Goal: Information Seeking & Learning: Learn about a topic

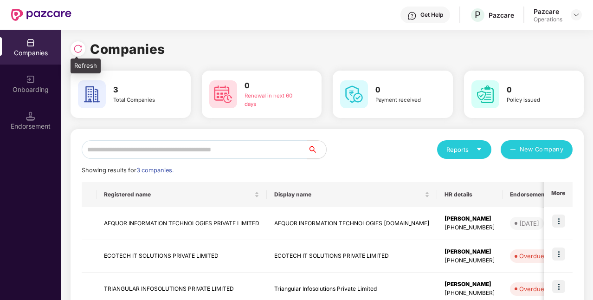
click at [79, 51] on img at bounding box center [77, 48] width 9 height 9
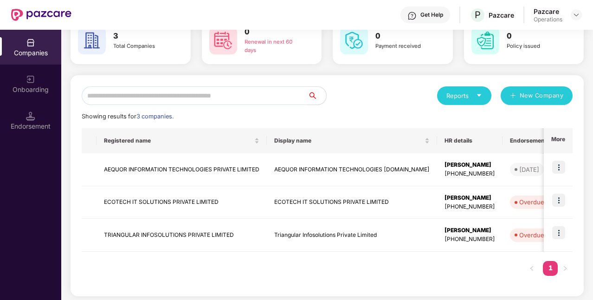
scroll to position [51, 0]
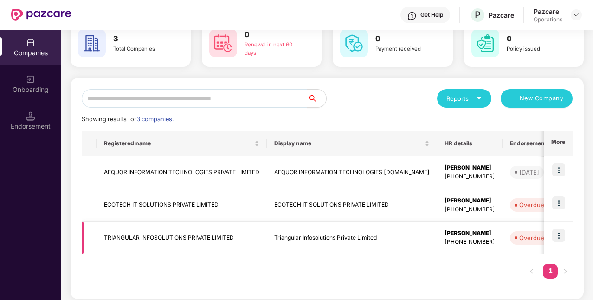
click at [444, 240] on div "[PHONE_NUMBER]" at bounding box center [469, 241] width 51 height 9
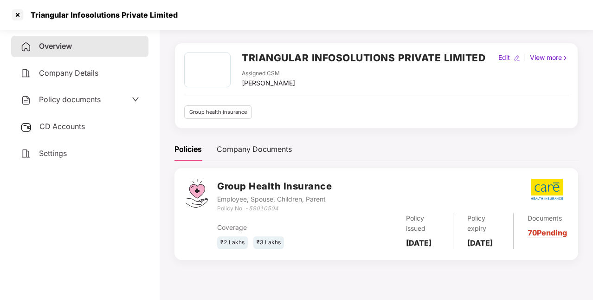
scroll to position [0, 0]
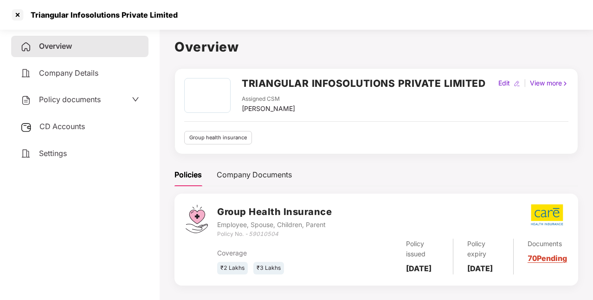
click at [88, 70] on span "Company Details" at bounding box center [68, 72] width 59 height 9
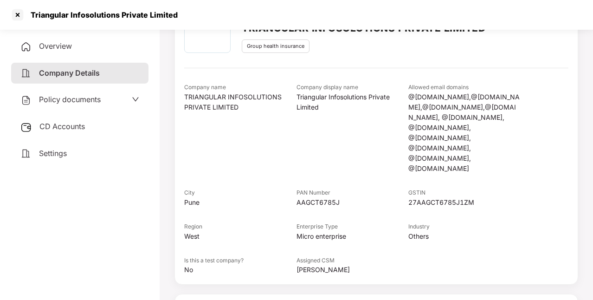
scroll to position [169, 0]
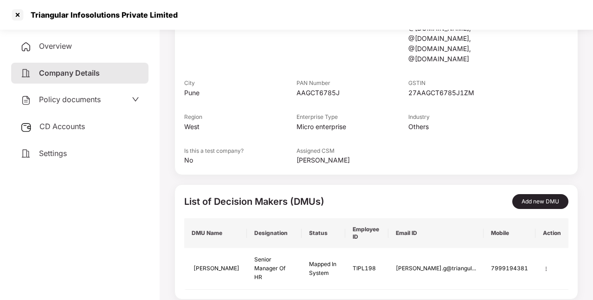
click at [102, 100] on div "Policy documents" at bounding box center [79, 100] width 119 height 12
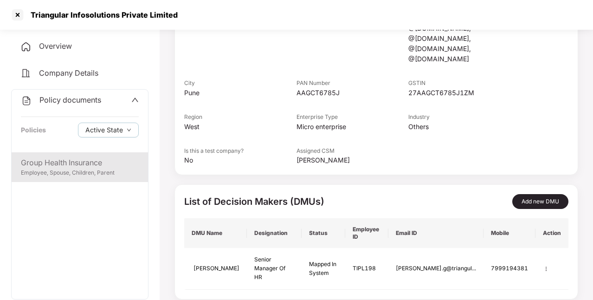
click at [110, 165] on div "Group Health Insurance" at bounding box center [80, 163] width 118 height 12
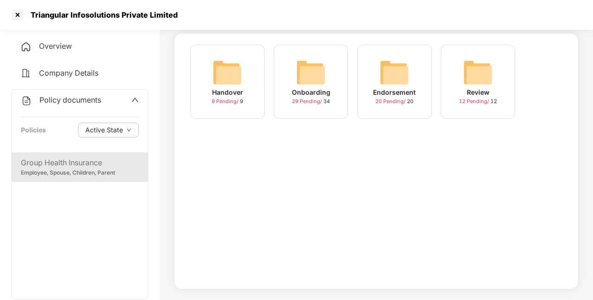
click at [134, 96] on icon "up" at bounding box center [134, 99] width 7 height 7
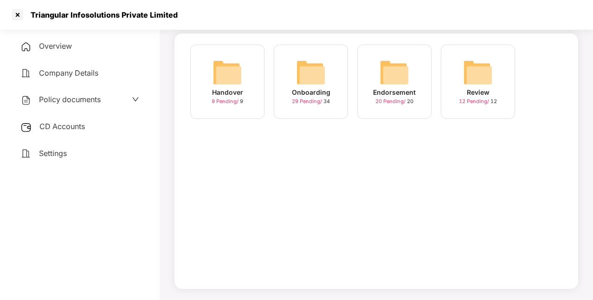
click at [97, 130] on div "CD Accounts" at bounding box center [79, 126] width 137 height 21
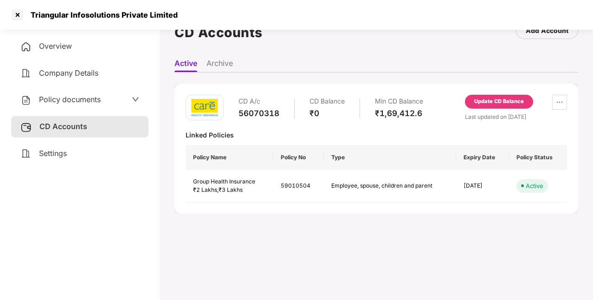
scroll to position [0, 0]
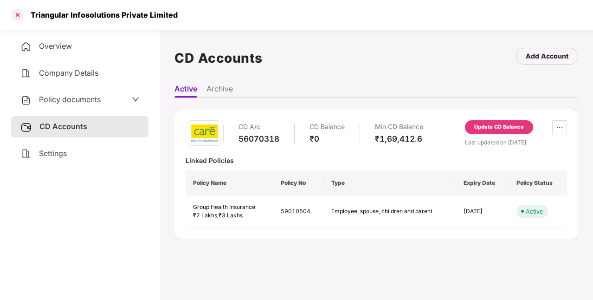
click at [19, 10] on div at bounding box center [17, 14] width 15 height 15
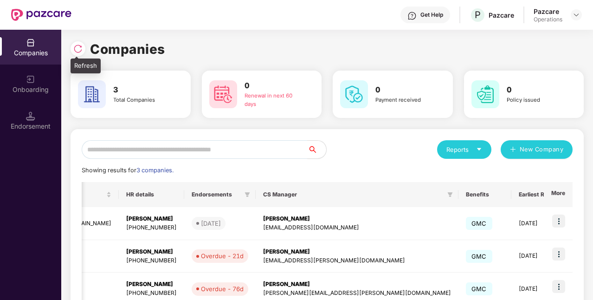
click at [73, 53] on img at bounding box center [77, 48] width 9 height 9
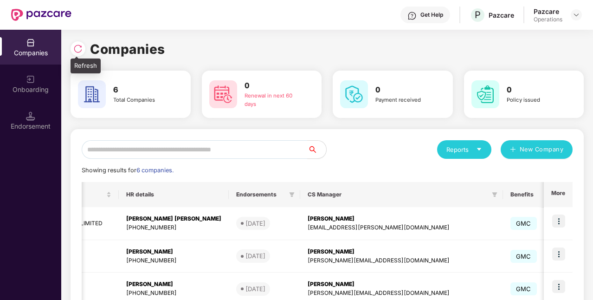
click at [83, 51] on div at bounding box center [77, 48] width 15 height 15
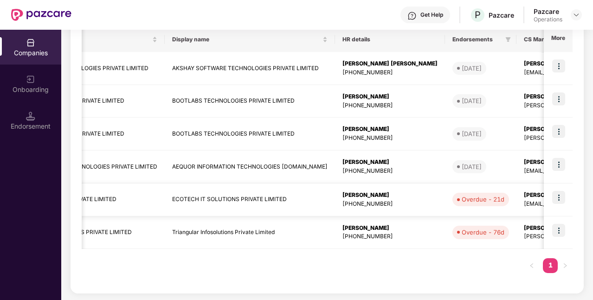
scroll to position [0, 104]
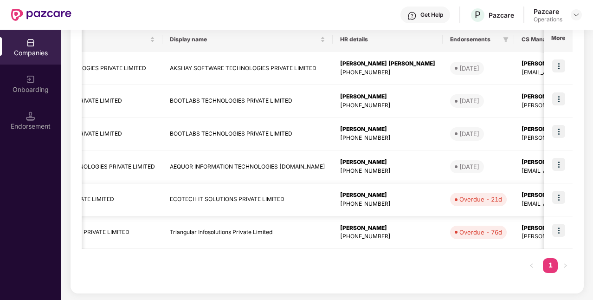
click at [556, 195] on img at bounding box center [558, 197] width 13 height 13
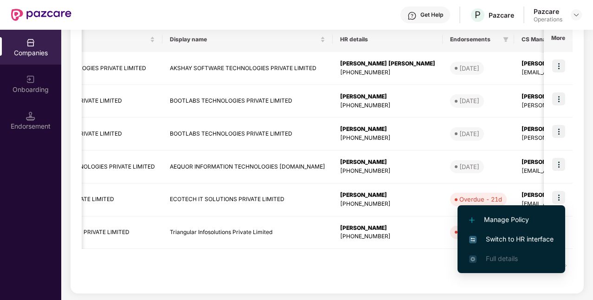
click at [518, 236] on span "Switch to HR interface" at bounding box center [511, 239] width 84 height 10
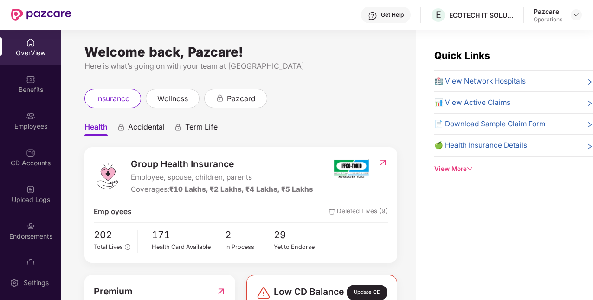
scroll to position [58, 0]
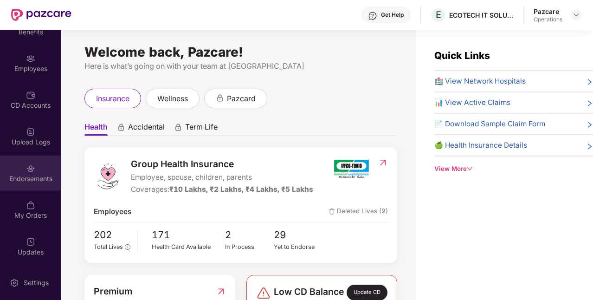
click at [14, 166] on div "Endorsements" at bounding box center [30, 172] width 61 height 35
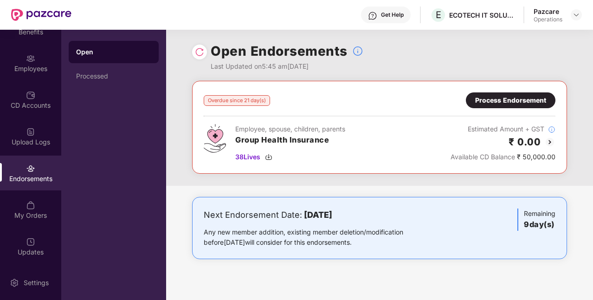
click at [486, 96] on div "Process Endorsement" at bounding box center [510, 100] width 71 height 10
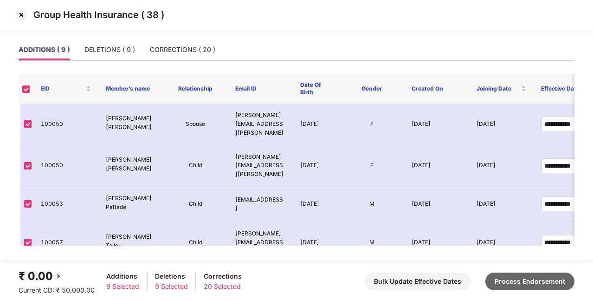
click at [517, 275] on button "Process Endorsement" at bounding box center [529, 281] width 89 height 18
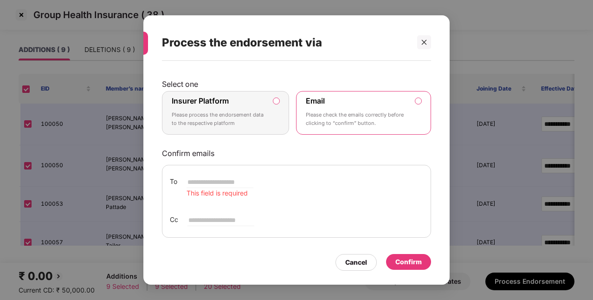
click at [231, 103] on div "Insurer Platform Please process the endorsement data to the respective platform" at bounding box center [219, 112] width 95 height 33
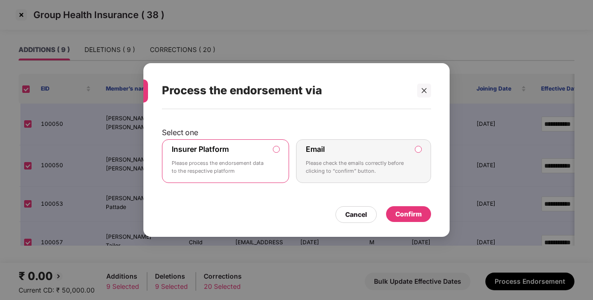
click at [404, 209] on div "Confirm" at bounding box center [408, 214] width 26 height 10
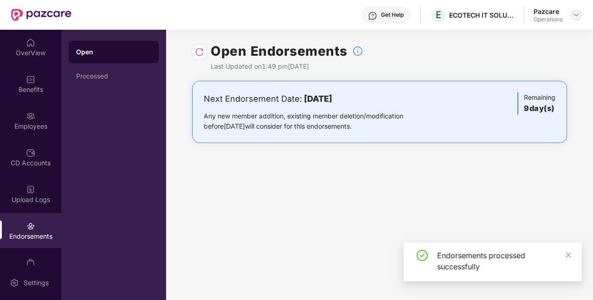
click at [577, 15] on img at bounding box center [575, 14] width 7 height 7
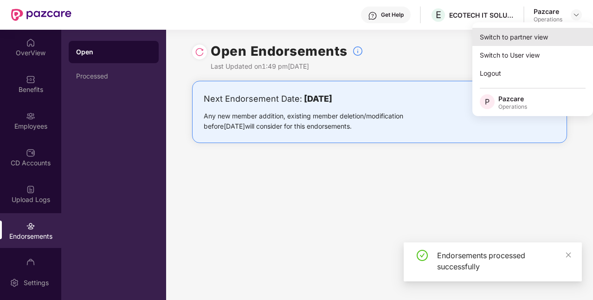
click at [508, 39] on div "Switch to partner view" at bounding box center [532, 37] width 121 height 18
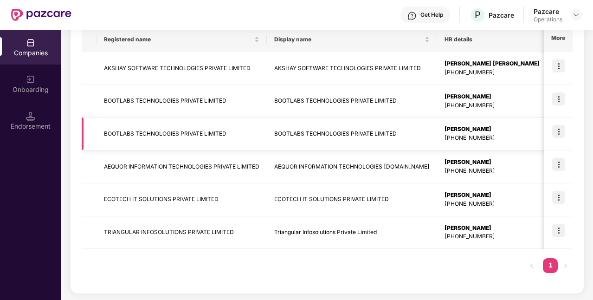
scroll to position [0, 0]
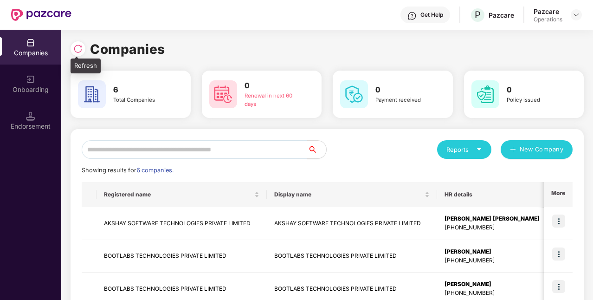
click at [74, 45] on img at bounding box center [77, 48] width 9 height 9
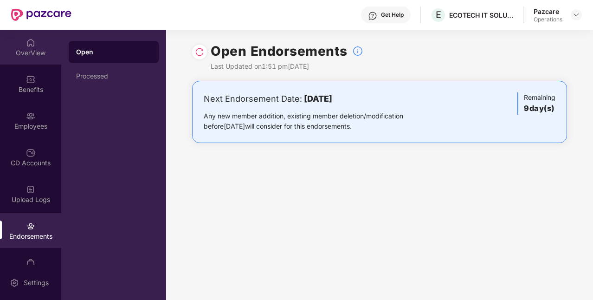
click at [32, 51] on div "OverView" at bounding box center [30, 52] width 61 height 9
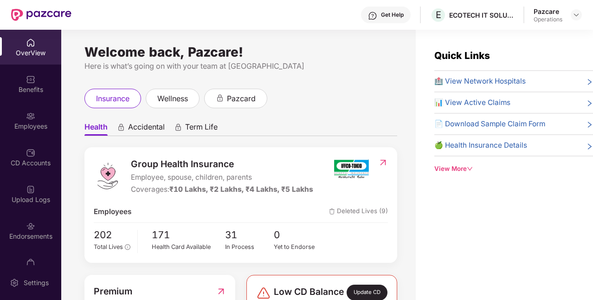
click at [581, 15] on header "Get Help E ECOTECH IT SOLUTIONS PRIVATE LIMITED Pazcare Operations" at bounding box center [296, 15] width 593 height 30
click at [576, 16] on img at bounding box center [575, 14] width 7 height 7
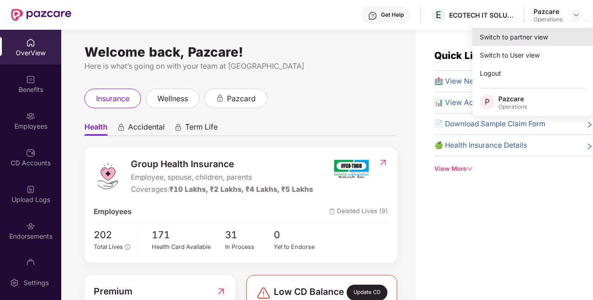
click at [523, 40] on div "Switch to partner view" at bounding box center [532, 37] width 121 height 18
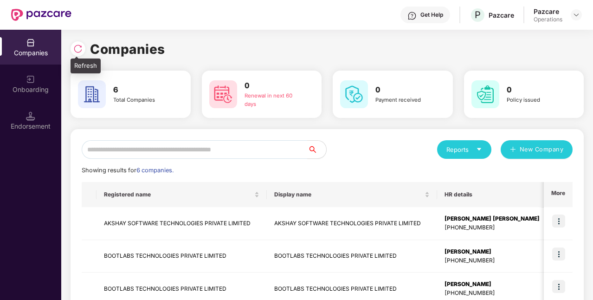
click at [73, 51] on img at bounding box center [77, 48] width 9 height 9
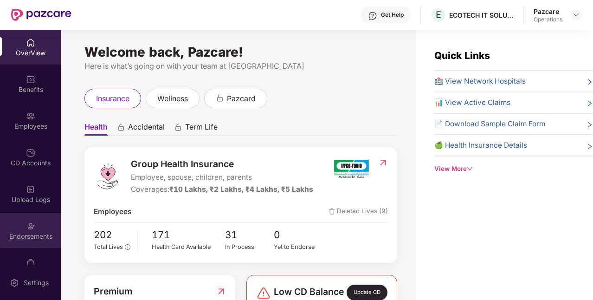
click at [34, 224] on div "Endorsements" at bounding box center [30, 230] width 61 height 35
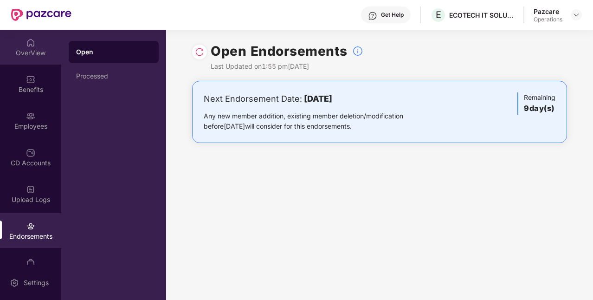
click at [38, 51] on div "OverView" at bounding box center [30, 52] width 61 height 9
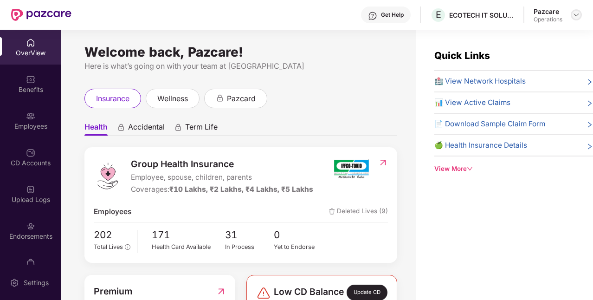
click at [573, 14] on img at bounding box center [575, 14] width 7 height 7
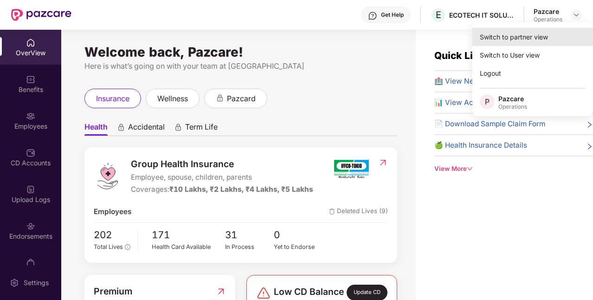
click at [527, 41] on div "Switch to partner view" at bounding box center [532, 37] width 121 height 18
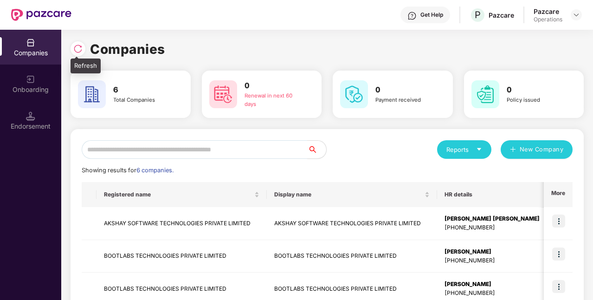
click at [77, 48] on img at bounding box center [77, 48] width 9 height 9
click at [76, 49] on img at bounding box center [77, 48] width 9 height 9
click at [73, 47] on img at bounding box center [77, 48] width 9 height 9
click at [77, 48] on img at bounding box center [77, 48] width 9 height 9
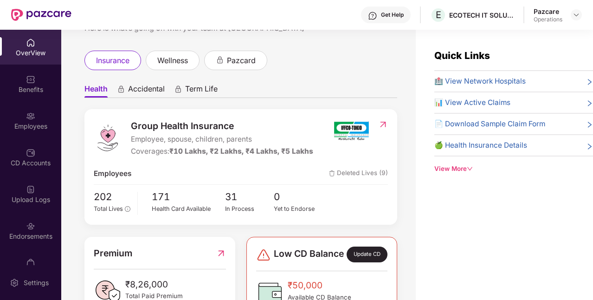
scroll to position [6, 0]
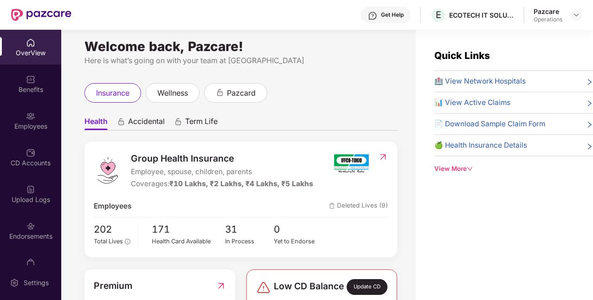
click at [39, 48] on div "OverView" at bounding box center [30, 52] width 61 height 9
click at [573, 15] on img at bounding box center [575, 14] width 7 height 7
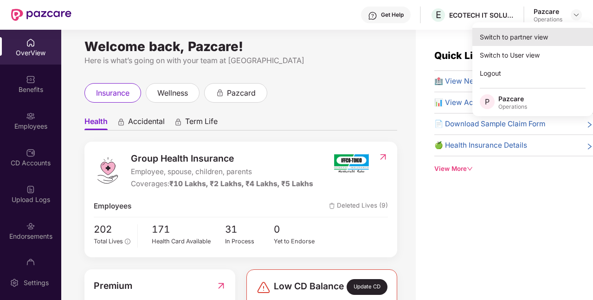
click at [523, 36] on div "Switch to partner view" at bounding box center [532, 37] width 121 height 18
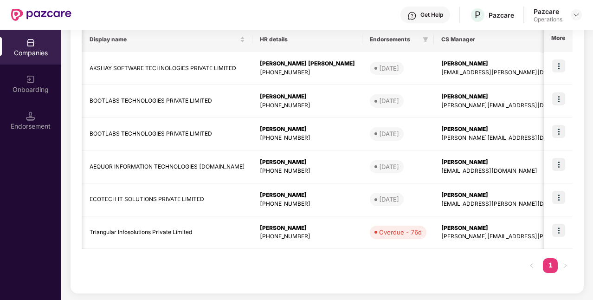
scroll to position [0, 0]
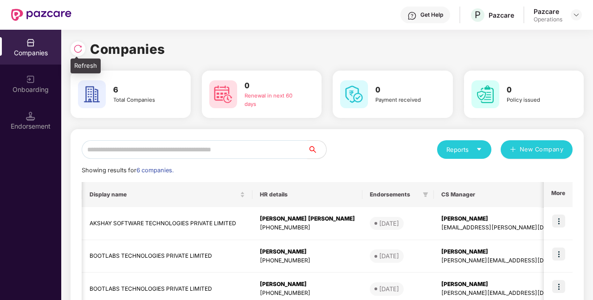
click at [76, 51] on img at bounding box center [77, 48] width 9 height 9
click at [80, 50] on img at bounding box center [77, 48] width 9 height 9
click at [76, 48] on img at bounding box center [77, 48] width 9 height 9
drag, startPoint x: 538, startPoint y: 1, endPoint x: 335, endPoint y: 30, distance: 205.1
click at [335, 30] on div "Companies 6 Total Companies 0 Renewal in next 60 days 0 Payment received 0 Poli…" at bounding box center [326, 243] width 513 height 426
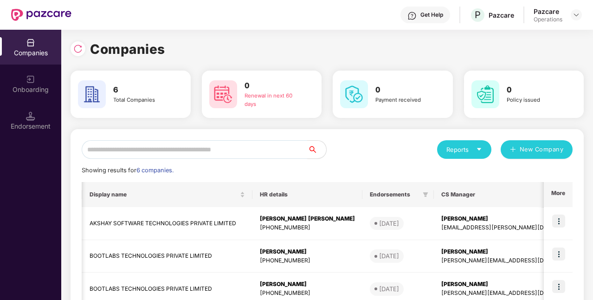
drag, startPoint x: 449, startPoint y: 0, endPoint x: 322, endPoint y: 39, distance: 132.9
click at [322, 39] on div "Companies" at bounding box center [326, 49] width 513 height 20
click at [573, 14] on img at bounding box center [575, 14] width 7 height 7
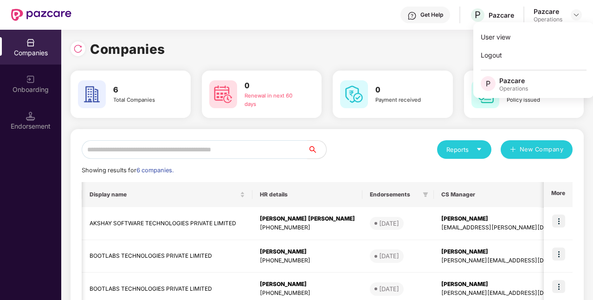
click at [455, 59] on div "Companies 6 Total Companies 0 Renewal in next 60 days 0 Payment received 0 Poli…" at bounding box center [326, 247] width 513 height 416
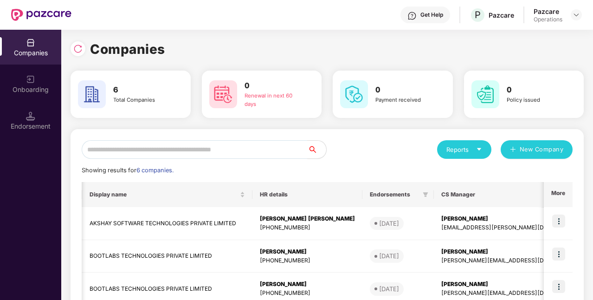
drag, startPoint x: 282, startPoint y: 3, endPoint x: 270, endPoint y: 42, distance: 40.8
click at [270, 42] on div "Companies" at bounding box center [326, 49] width 513 height 20
click at [80, 51] on img at bounding box center [77, 48] width 9 height 9
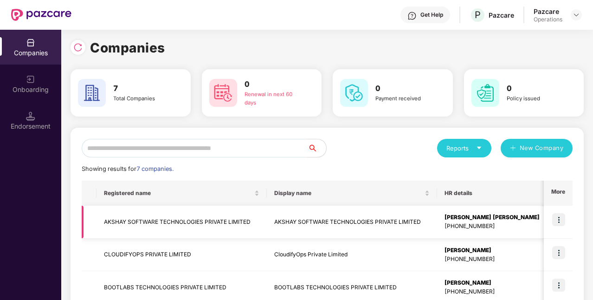
scroll to position [1, 0]
click at [577, 11] on div at bounding box center [575, 14] width 11 height 11
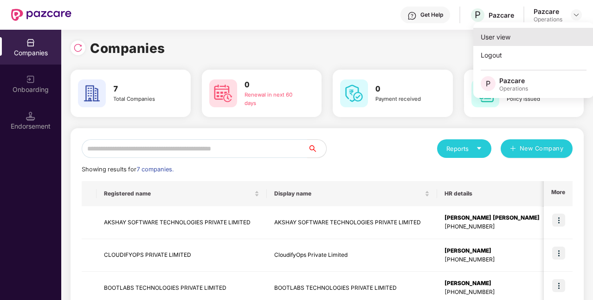
click at [534, 35] on div "User view" at bounding box center [533, 37] width 121 height 18
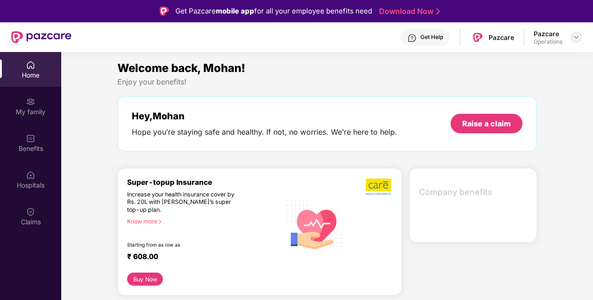
click at [578, 36] on img at bounding box center [575, 36] width 7 height 7
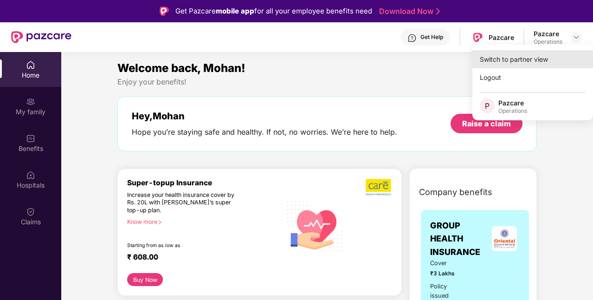
click at [519, 60] on div "Switch to partner view" at bounding box center [532, 59] width 121 height 18
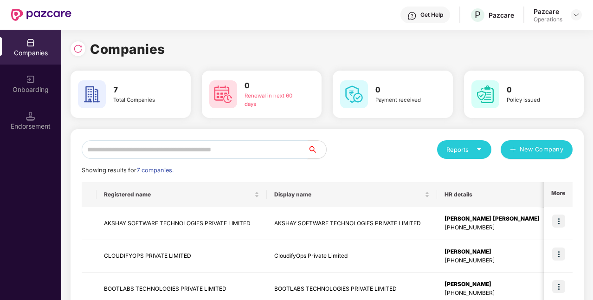
click at [135, 151] on input "text" at bounding box center [195, 149] width 226 height 19
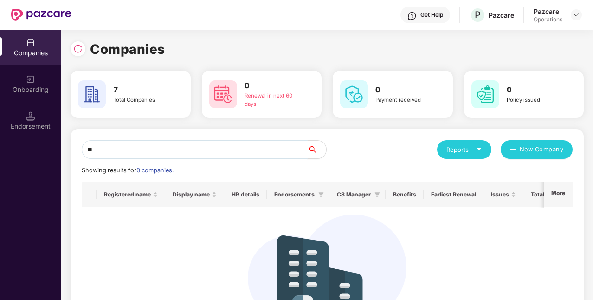
type input "*"
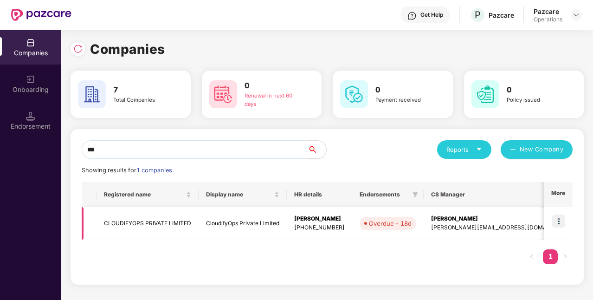
type input "***"
click at [168, 227] on td "CLOUDIFYOPS PRIVATE LIMITED" at bounding box center [147, 223] width 102 height 33
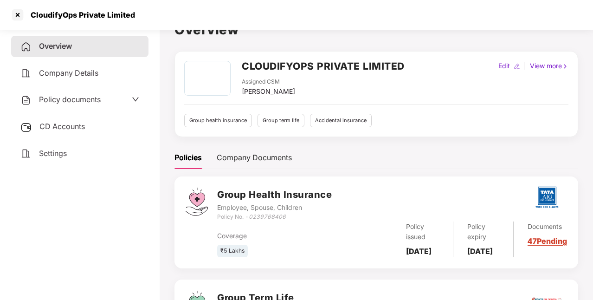
scroll to position [0, 0]
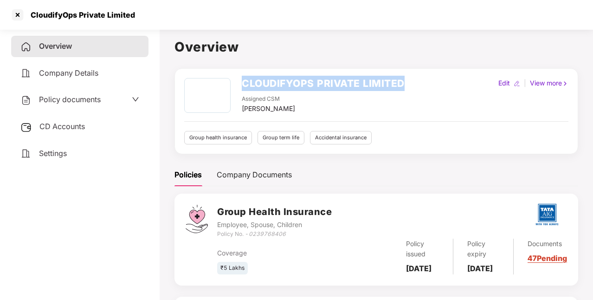
drag, startPoint x: 243, startPoint y: 81, endPoint x: 409, endPoint y: 87, distance: 166.6
click at [409, 87] on div "CLOUDIFYOPS PRIVATE LIMITED Assigned CSM [PERSON_NAME] M Edit | View more" at bounding box center [376, 96] width 384 height 36
copy h2 "CLOUDIFYOPS PRIVATE LIMITED"
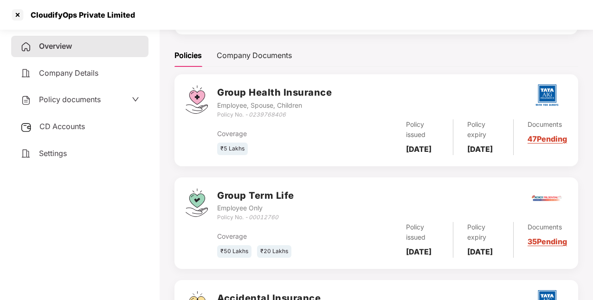
scroll to position [108, 0]
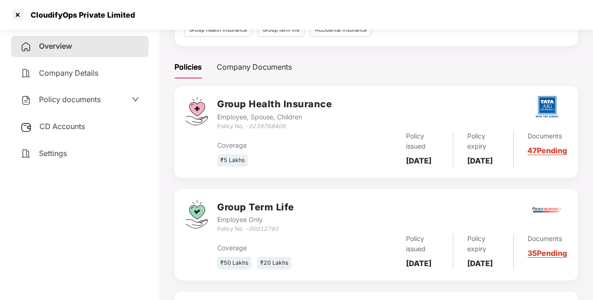
click at [291, 140] on div "Coverage ₹5 Lakhs Policy issued [DATE] Policy expiry [DATE] Documents 47 Pending" at bounding box center [392, 149] width 350 height 36
click at [119, 100] on div "Policy documents" at bounding box center [79, 100] width 119 height 12
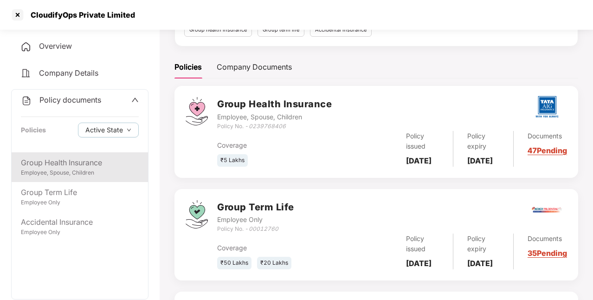
click at [111, 171] on div "Employee, Spouse, Children" at bounding box center [80, 172] width 118 height 9
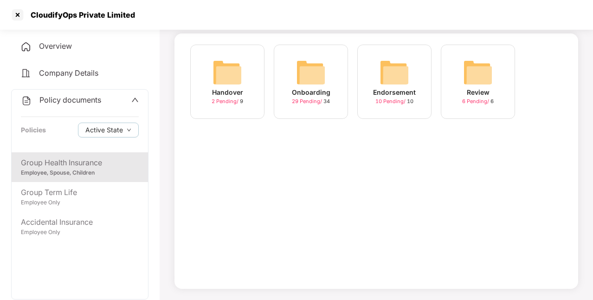
click at [330, 99] on div "Onboarding 29 Pending / 34" at bounding box center [311, 82] width 74 height 74
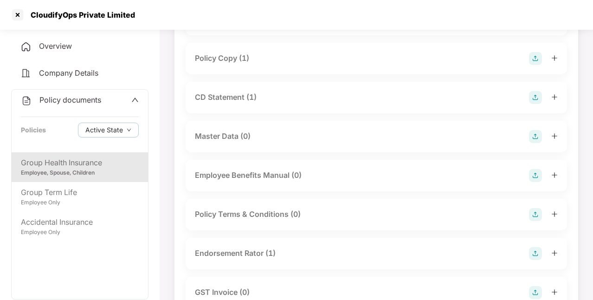
scroll to position [101, 0]
click at [229, 59] on div "Policy Copy (1)" at bounding box center [222, 58] width 54 height 12
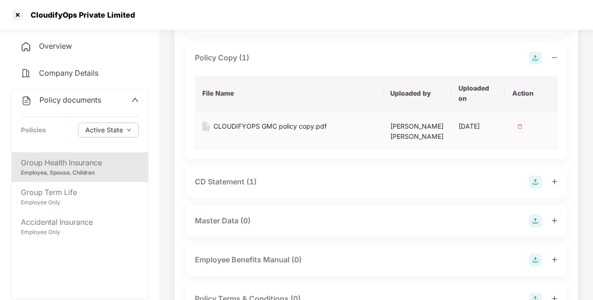
click at [290, 125] on div "CLOUDIFYOPS GMC policy copy.pdf" at bounding box center [269, 126] width 113 height 10
click at [226, 187] on div "CD Statement (1)" at bounding box center [226, 182] width 62 height 12
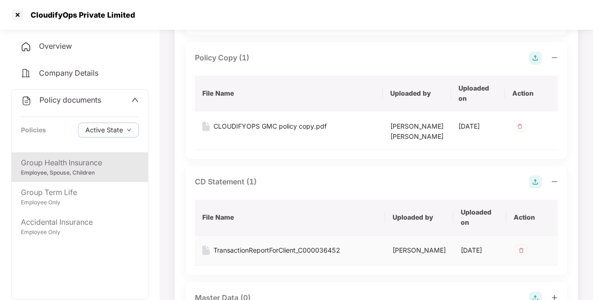
click at [250, 255] on div "TransactionReportForClient_C000036452" at bounding box center [276, 250] width 127 height 10
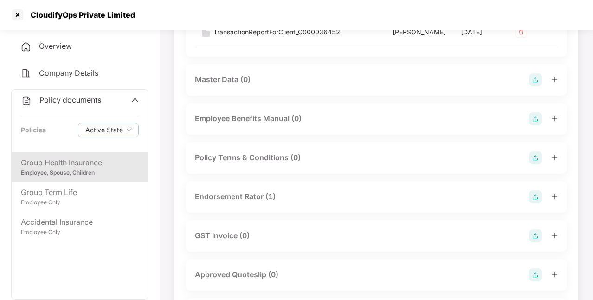
scroll to position [319, 0]
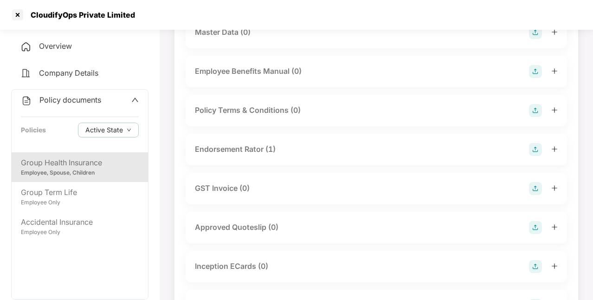
scroll to position [367, 0]
click at [241, 165] on div "Endorsement Rator (1)" at bounding box center [375, 149] width 381 height 32
click at [241, 154] on div "Endorsement Rator (1)" at bounding box center [235, 149] width 81 height 12
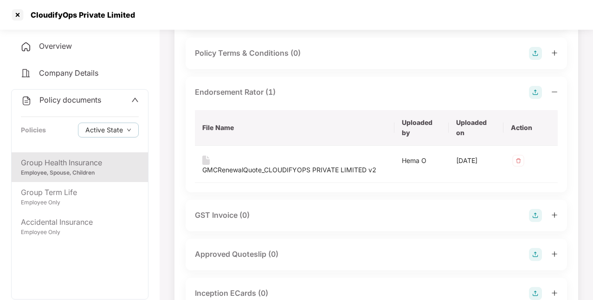
scroll to position [424, 0]
click at [275, 174] on div "GMCRenewalQuote_CLOUDIFYOPS PRIVATE LIMITED v2" at bounding box center [289, 169] width 174 height 10
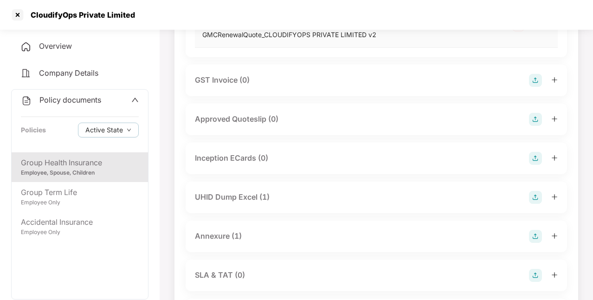
scroll to position [562, 0]
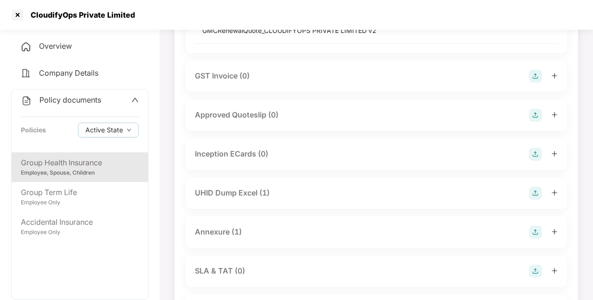
click at [242, 198] on div "UHID Dump Excel (1)" at bounding box center [232, 193] width 75 height 12
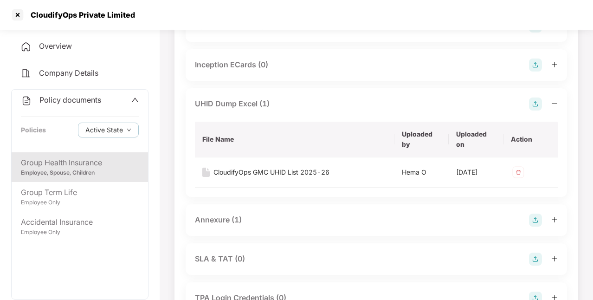
scroll to position [652, 0]
click at [271, 177] on div "CloudifyOps GMC UHID List 2025-26" at bounding box center [271, 171] width 116 height 10
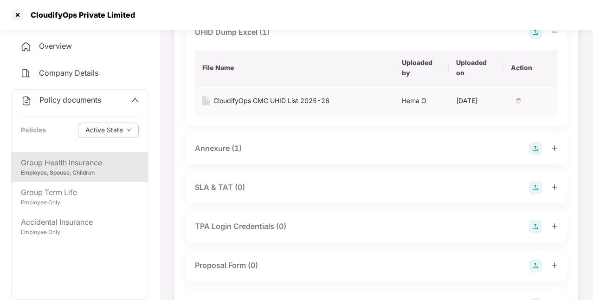
scroll to position [723, 0]
click at [228, 153] on div "Annexure (1)" at bounding box center [218, 148] width 47 height 12
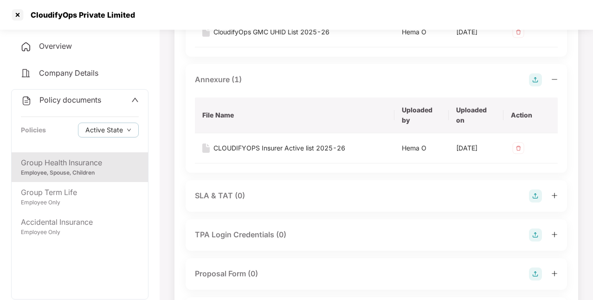
scroll to position [792, 0]
click at [277, 153] on div "CLOUDIFYOPS Insurer Active list 2025-26" at bounding box center [279, 147] width 132 height 10
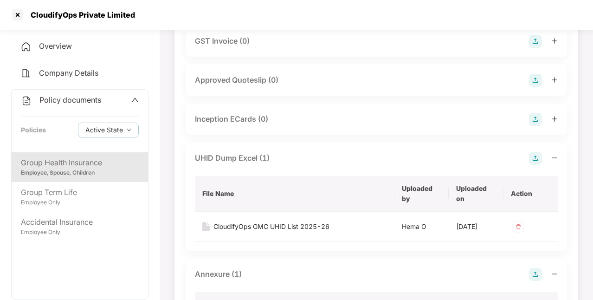
scroll to position [589, 0]
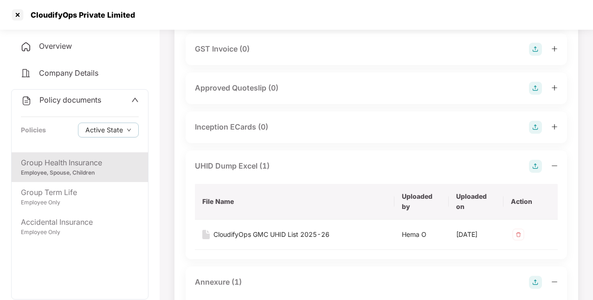
click at [134, 102] on icon "up" at bounding box center [134, 99] width 7 height 7
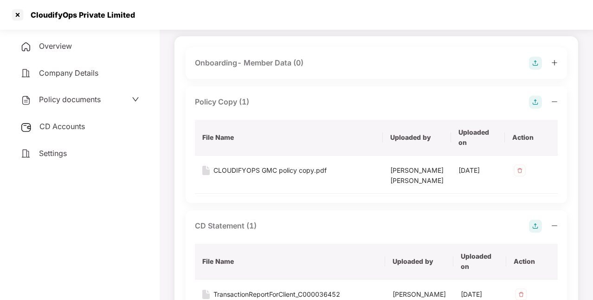
scroll to position [0, 0]
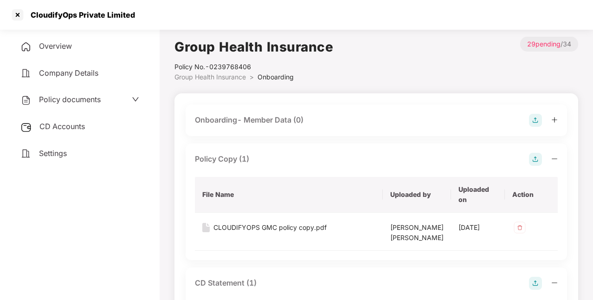
click at [109, 101] on div "Policy documents" at bounding box center [79, 100] width 119 height 12
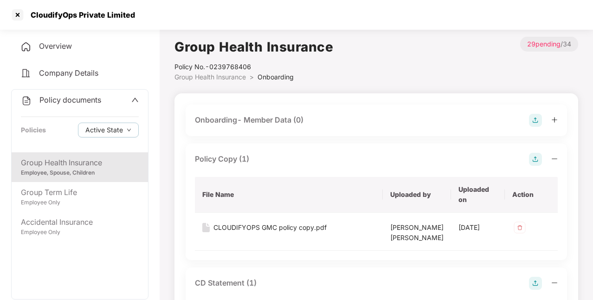
click at [122, 104] on div "Policy documents" at bounding box center [80, 100] width 118 height 12
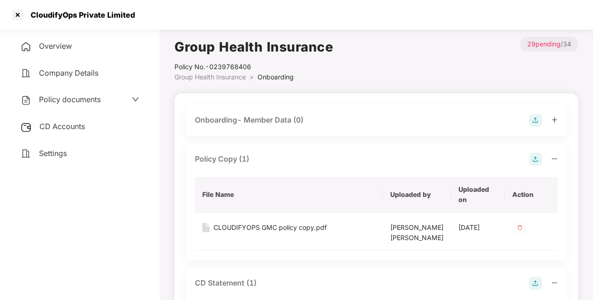
click at [94, 43] on div "Overview" at bounding box center [79, 46] width 137 height 21
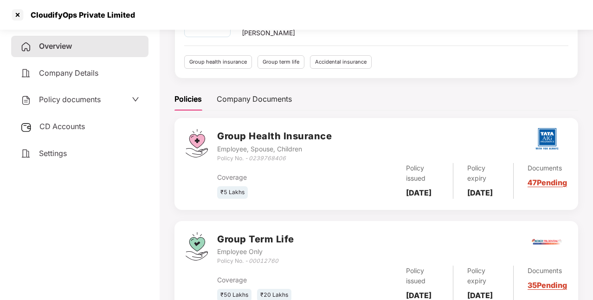
scroll to position [76, 0]
click at [85, 105] on div "Policy documents" at bounding box center [60, 100] width 80 height 12
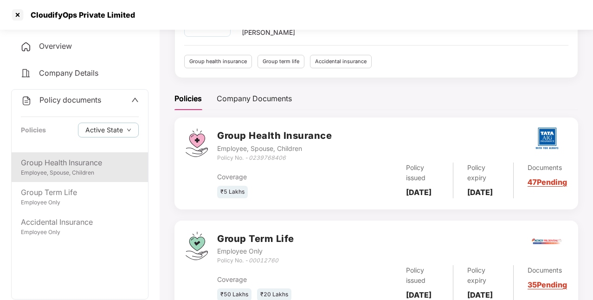
click at [117, 167] on div "Group Health Insurance" at bounding box center [80, 163] width 118 height 12
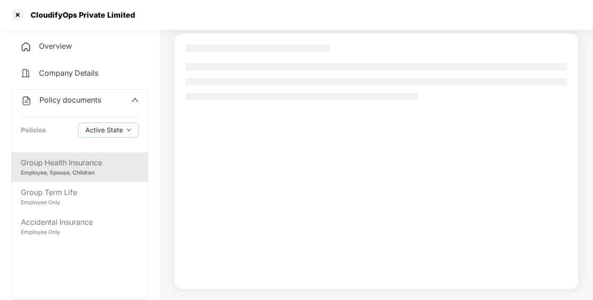
scroll to position [60, 0]
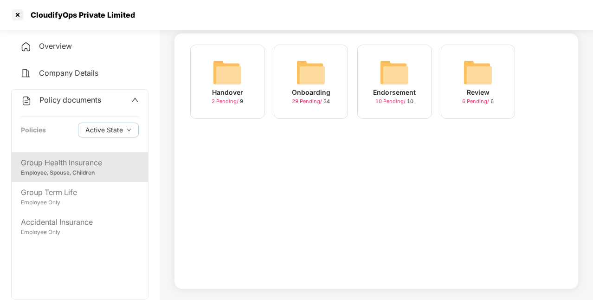
click at [329, 80] on div "Onboarding 29 Pending / 34" at bounding box center [311, 82] width 74 height 74
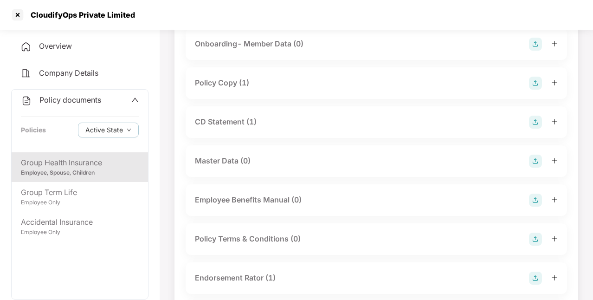
scroll to position [77, 0]
click at [247, 117] on div "CD Statement (1)" at bounding box center [226, 121] width 62 height 12
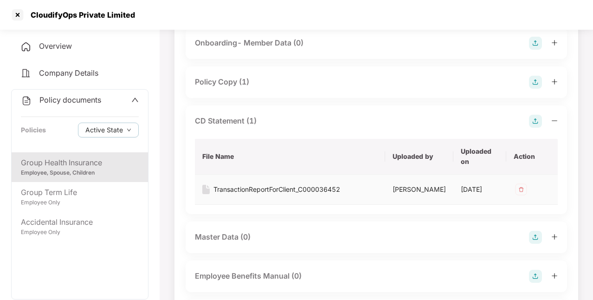
click at [266, 190] on div "TransactionReportForClient_C000036452" at bounding box center [276, 189] width 127 height 10
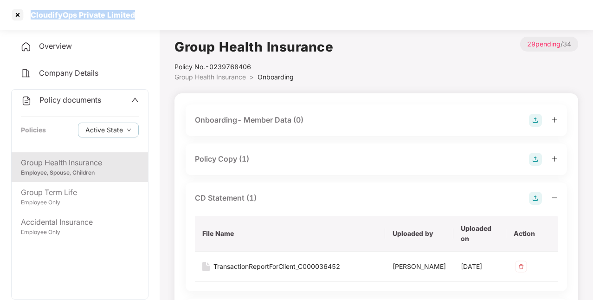
drag, startPoint x: 30, startPoint y: 14, endPoint x: 135, endPoint y: 21, distance: 105.5
click at [135, 21] on div "CloudifyOps Private Limited" at bounding box center [296, 15] width 593 height 30
copy div "CloudifyOps Private Limited"
click at [93, 99] on span "Policy documents" at bounding box center [70, 99] width 62 height 9
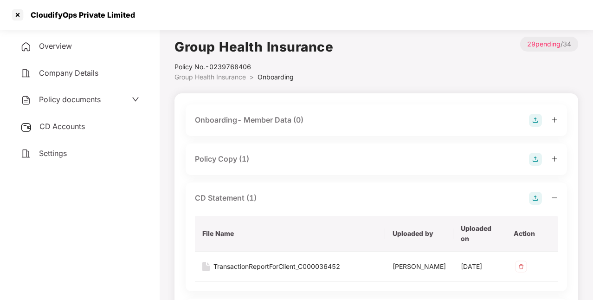
click at [79, 127] on span "CD Accounts" at bounding box center [61, 125] width 45 height 9
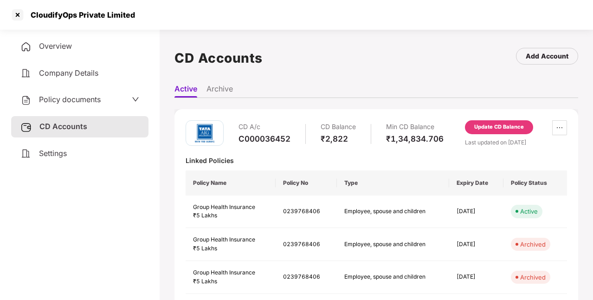
click at [134, 100] on icon "down" at bounding box center [135, 99] width 6 height 4
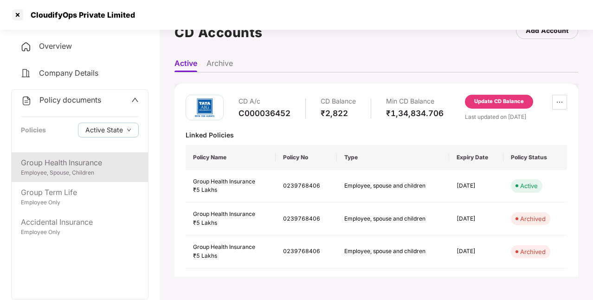
click at [106, 168] on div "Employee, Spouse, Children" at bounding box center [80, 172] width 118 height 9
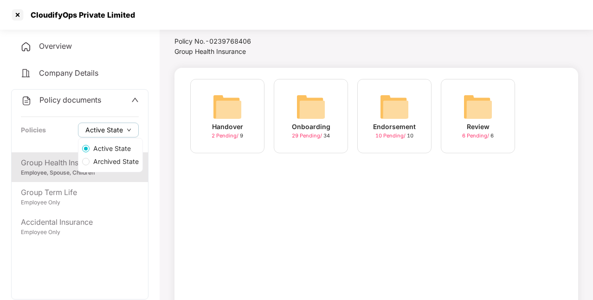
click at [124, 125] on button "Active State" at bounding box center [108, 129] width 61 height 15
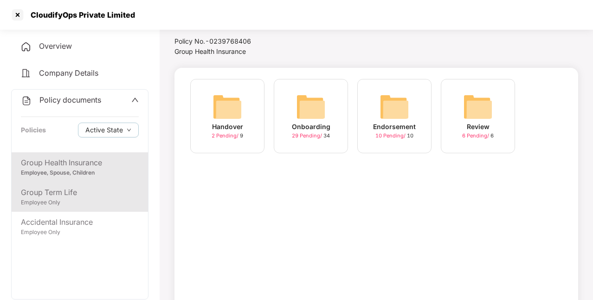
click at [99, 192] on div "Group Term Life" at bounding box center [80, 192] width 118 height 12
click at [110, 162] on div "Group Health Insurance" at bounding box center [80, 163] width 118 height 12
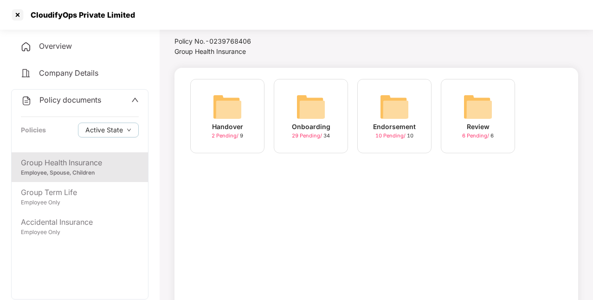
click at [133, 102] on icon "up" at bounding box center [134, 99] width 7 height 7
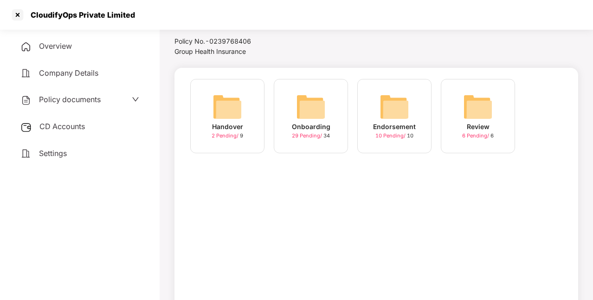
click at [114, 102] on div "Policy documents" at bounding box center [79, 100] width 119 height 12
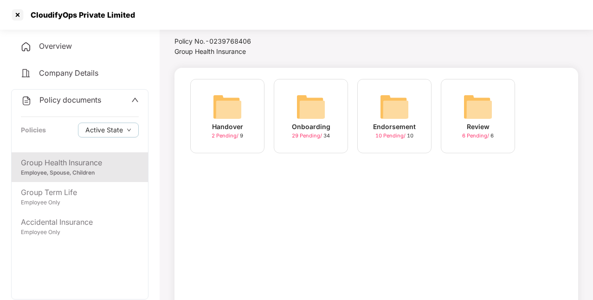
click at [132, 103] on icon "up" at bounding box center [134, 99] width 7 height 7
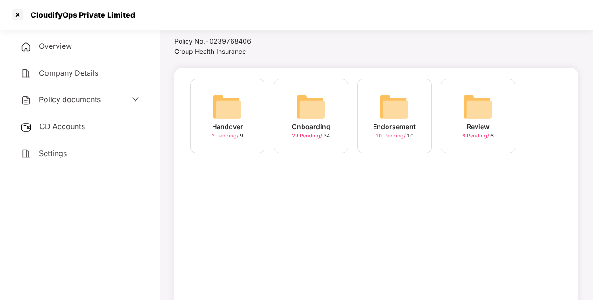
click at [111, 129] on div "CD Accounts" at bounding box center [79, 126] width 137 height 21
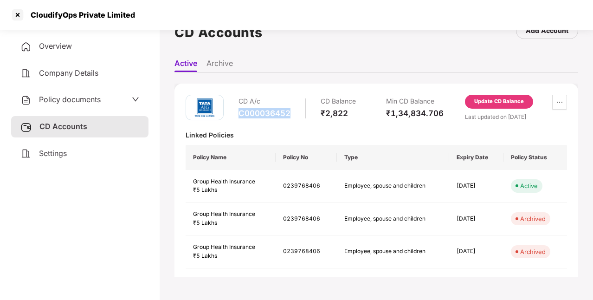
drag, startPoint x: 239, startPoint y: 111, endPoint x: 294, endPoint y: 114, distance: 55.2
click at [294, 114] on div "CD A/c C000036452 CD Balance ₹2,822 Min CD Balance ₹1,34,834.706" at bounding box center [340, 108] width 205 height 26
copy div "C000036452"
click at [124, 99] on div "Policy documents" at bounding box center [79, 100] width 119 height 12
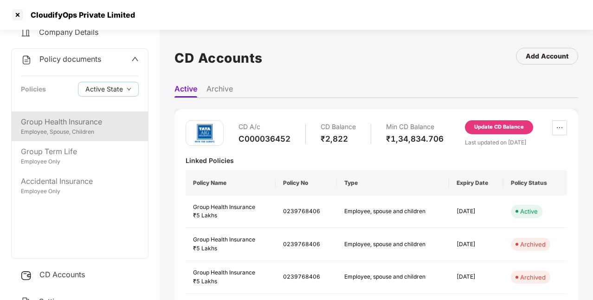
scroll to position [41, 0]
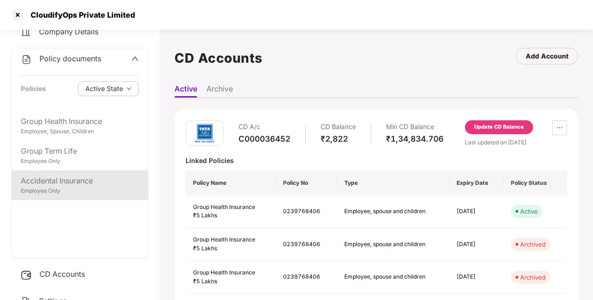
click at [92, 183] on div "Accidental Insurance" at bounding box center [80, 181] width 118 height 12
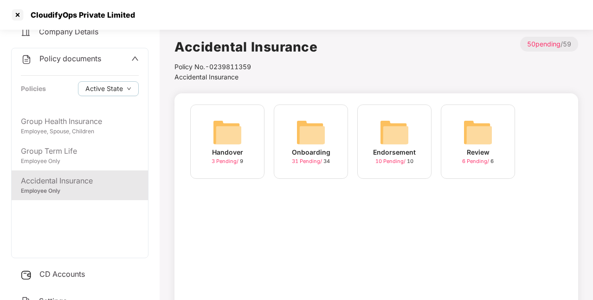
click at [312, 139] on img at bounding box center [311, 132] width 30 height 30
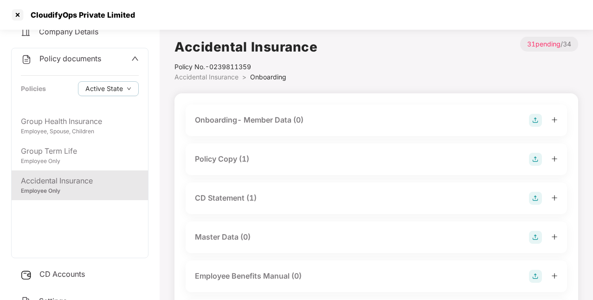
click at [224, 159] on div "Policy Copy (1)" at bounding box center [222, 159] width 54 height 12
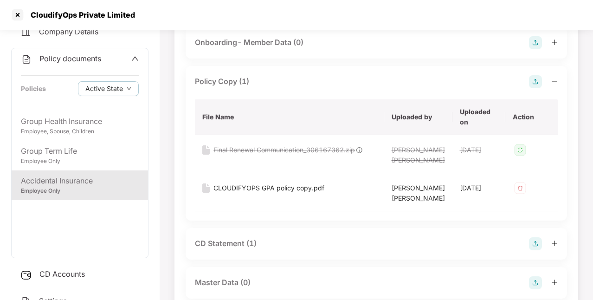
scroll to position [78, 0]
click at [296, 192] on div "CLOUDIFYOPS GPA policy copy.pdf" at bounding box center [268, 187] width 111 height 10
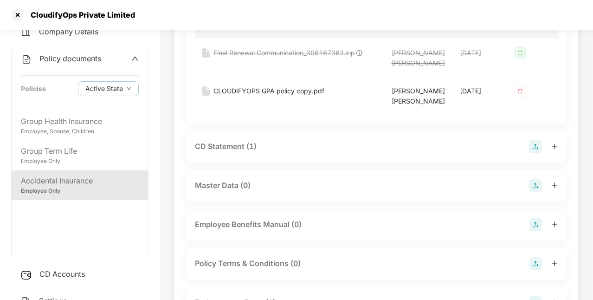
click at [239, 152] on div "CD Statement (1)" at bounding box center [226, 147] width 62 height 12
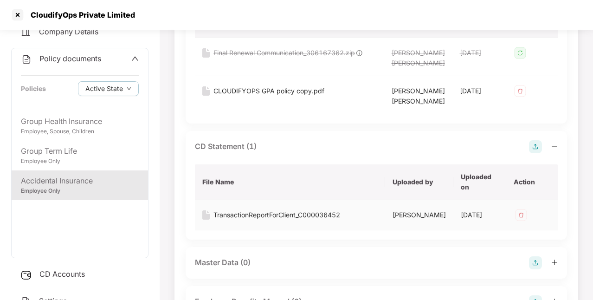
click at [251, 220] on div "TransactionReportForClient_C000036452" at bounding box center [276, 215] width 127 height 10
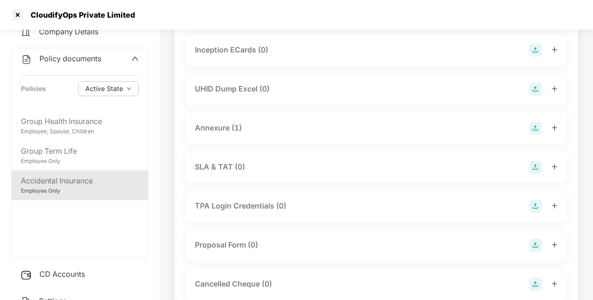
scroll to position [621, 0]
click at [226, 133] on div "Annexure (1)" at bounding box center [218, 127] width 47 height 12
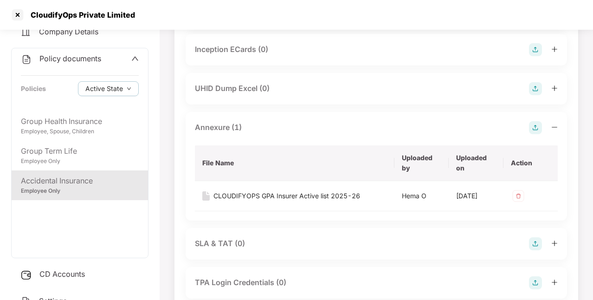
scroll to position [680, 0]
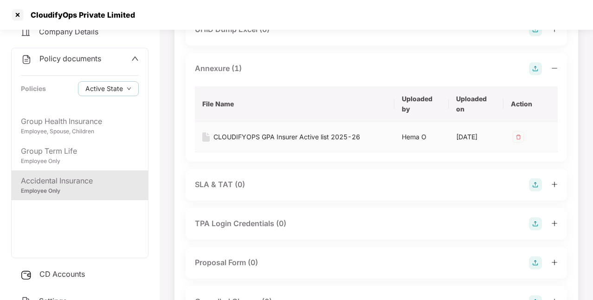
click at [285, 142] on div "CLOUDIFYOPS GPA Insurer Active list 2025-26" at bounding box center [286, 137] width 147 height 10
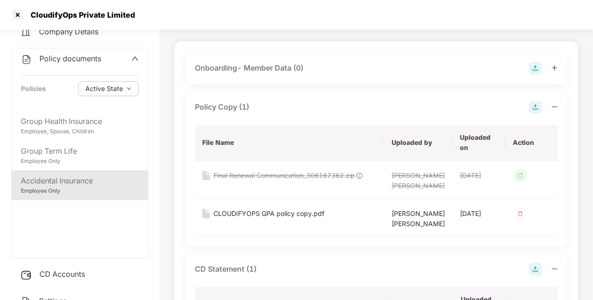
scroll to position [51, 0]
click at [136, 58] on icon "up" at bounding box center [134, 58] width 7 height 7
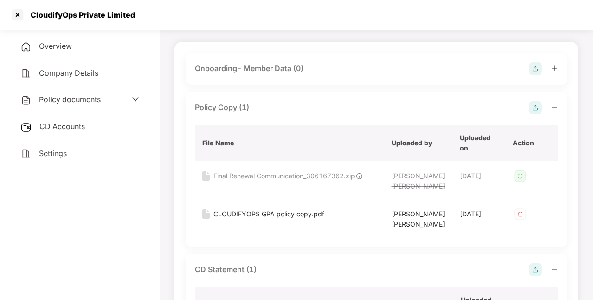
scroll to position [0, 0]
click at [83, 122] on span "CD Accounts" at bounding box center [61, 125] width 45 height 9
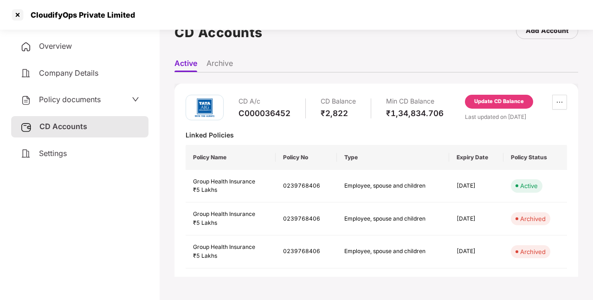
click at [115, 102] on div "Policy documents" at bounding box center [79, 100] width 119 height 12
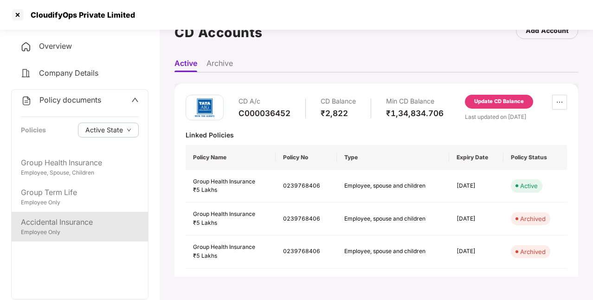
click at [75, 223] on div "Accidental Insurance" at bounding box center [80, 222] width 118 height 12
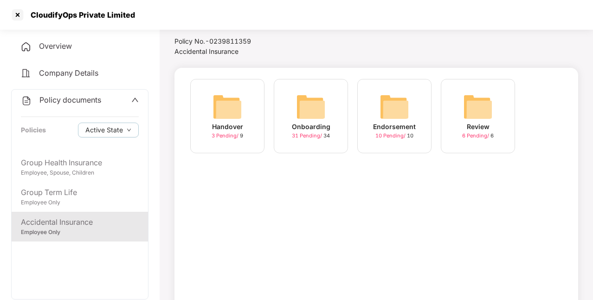
click at [316, 127] on div "Onboarding" at bounding box center [311, 126] width 38 height 10
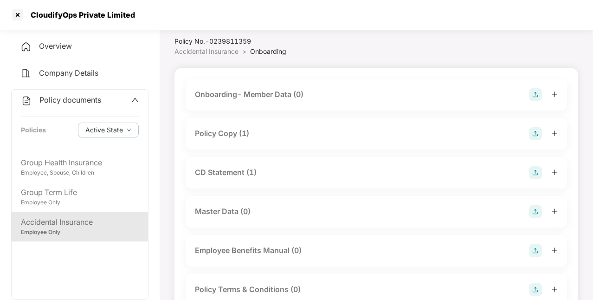
click at [234, 173] on div "CD Statement (1)" at bounding box center [226, 172] width 62 height 12
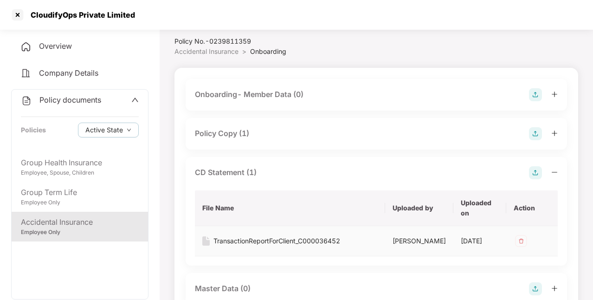
click at [259, 242] on div "TransactionReportForClient_C000036452" at bounding box center [276, 241] width 127 height 10
click at [133, 104] on span at bounding box center [134, 100] width 7 height 12
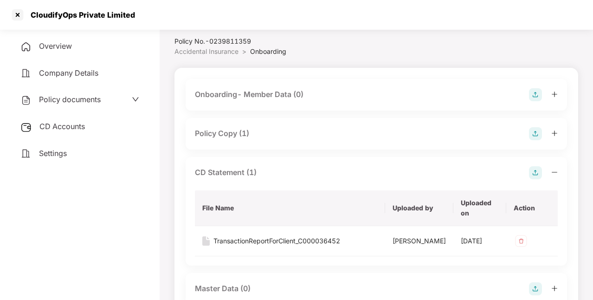
click at [99, 129] on div "CD Accounts" at bounding box center [79, 126] width 137 height 21
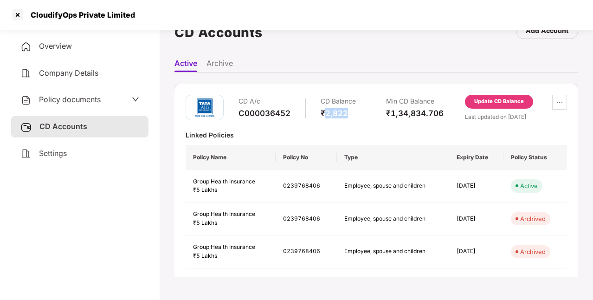
drag, startPoint x: 326, startPoint y: 113, endPoint x: 349, endPoint y: 116, distance: 22.9
click at [349, 116] on div "₹2,822" at bounding box center [337, 113] width 35 height 10
copy div "2,822"
click at [35, 14] on div "CloudifyOps Private Limited" at bounding box center [80, 14] width 110 height 9
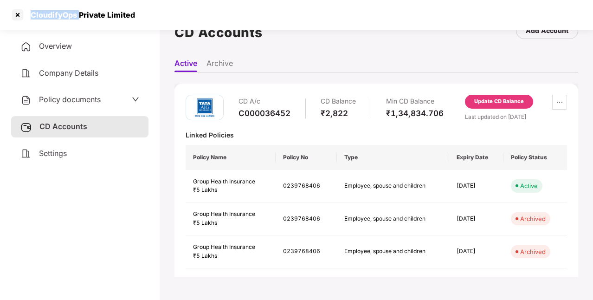
click at [35, 14] on div "CloudifyOps Private Limited" at bounding box center [80, 14] width 110 height 9
copy div "CloudifyOps Private Limited"
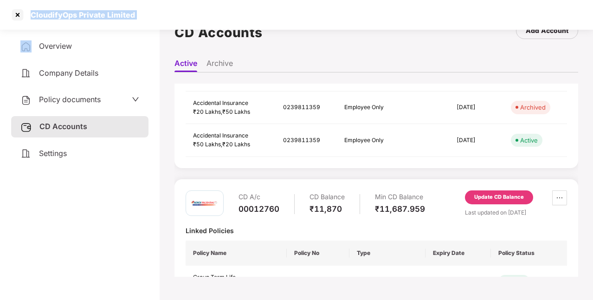
scroll to position [251, 0]
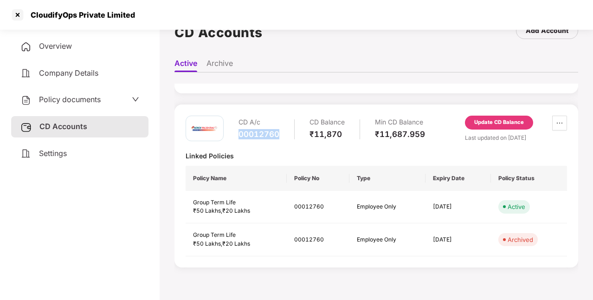
drag, startPoint x: 238, startPoint y: 133, endPoint x: 284, endPoint y: 137, distance: 45.6
click at [284, 137] on div "CD A/c 00012760 CD Balance ₹11,870 Min CD Balance ₹11,687.959" at bounding box center [331, 128] width 186 height 26
copy div "00012760"
click at [113, 104] on div "Policy documents" at bounding box center [79, 100] width 119 height 12
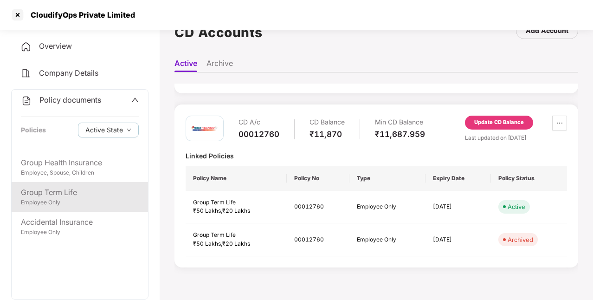
click at [90, 204] on div "Employee Only" at bounding box center [80, 202] width 118 height 9
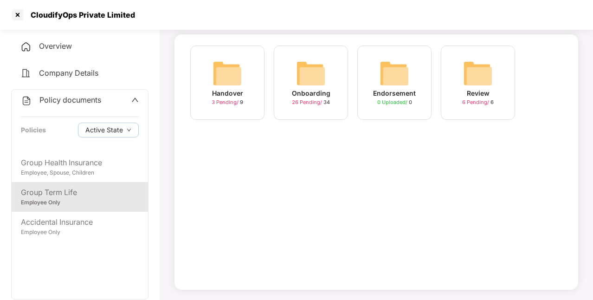
scroll to position [0, 0]
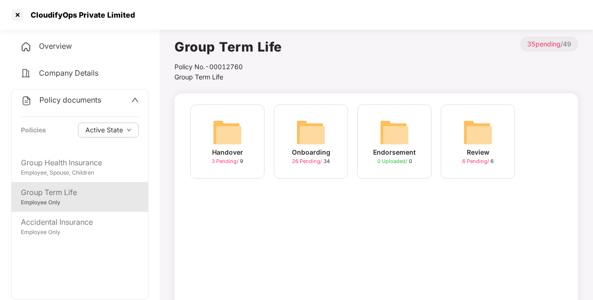
click at [319, 134] on img at bounding box center [311, 132] width 30 height 30
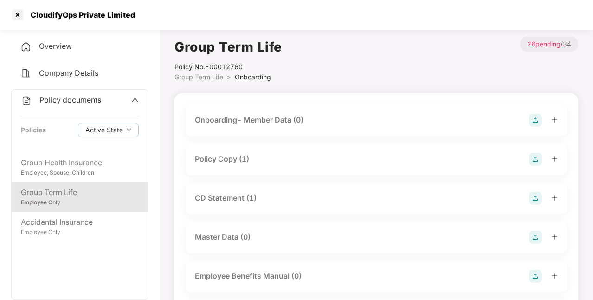
click at [239, 158] on div "Policy Copy (1)" at bounding box center [222, 159] width 54 height 12
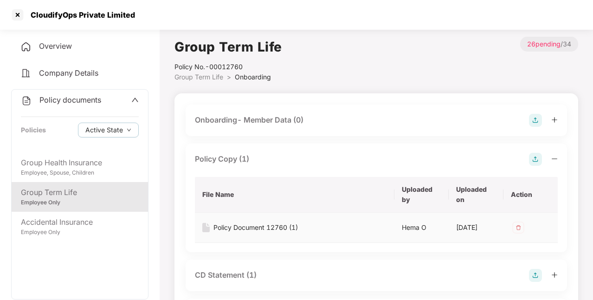
click at [251, 228] on div "Policy Document 12760 (1)" at bounding box center [255, 227] width 84 height 10
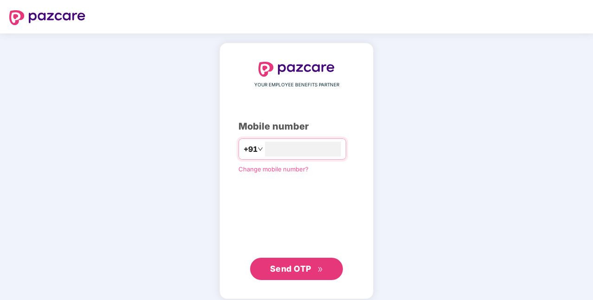
type input "**********"
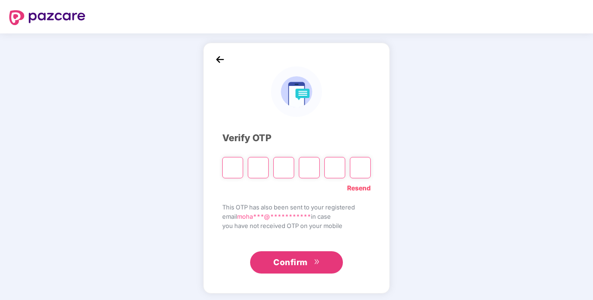
type input "*"
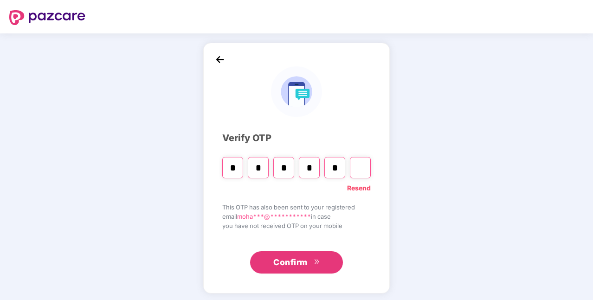
type input "*"
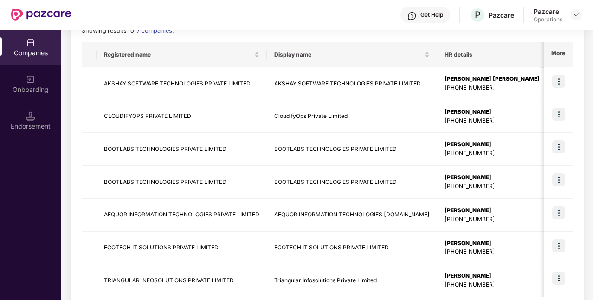
scroll to position [141, 0]
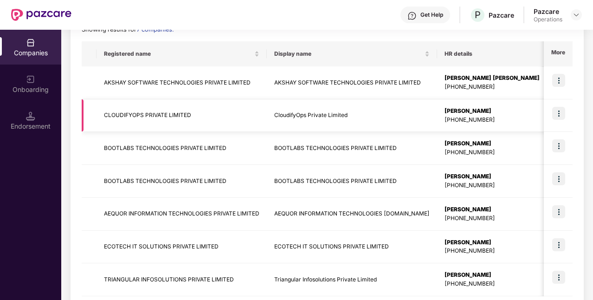
click at [558, 115] on img at bounding box center [558, 113] width 13 height 13
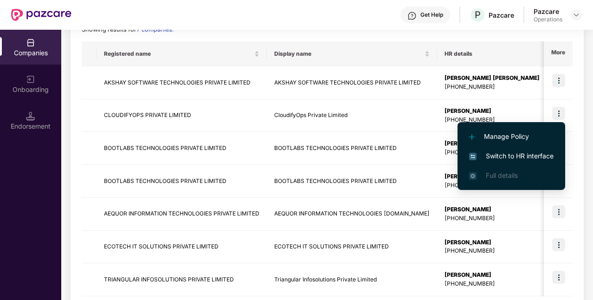
click at [515, 150] on li "Switch to HR interface" at bounding box center [511, 155] width 108 height 19
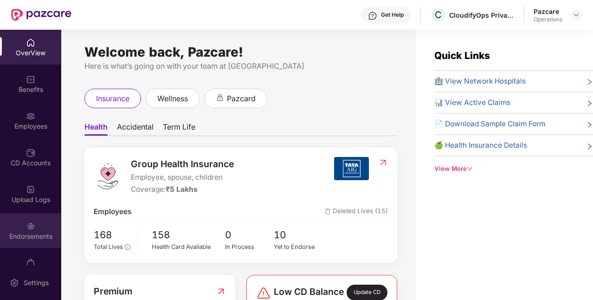
click at [38, 222] on div "Endorsements" at bounding box center [30, 230] width 61 height 35
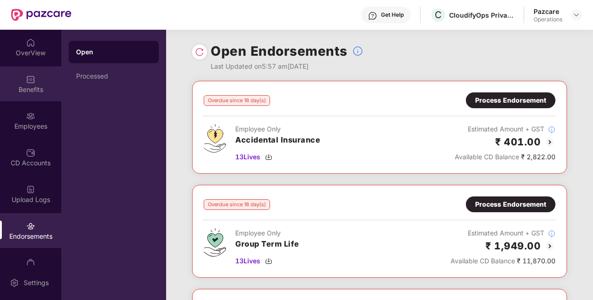
click at [27, 67] on div "Benefits" at bounding box center [30, 83] width 61 height 35
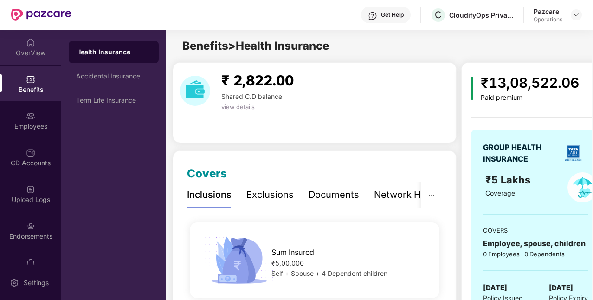
click at [36, 40] on div "OverView" at bounding box center [30, 47] width 61 height 35
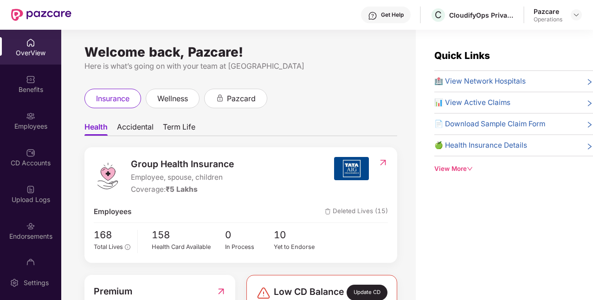
click at [570, 12] on div "Pazcare Operations" at bounding box center [557, 15] width 48 height 16
click at [578, 16] on img at bounding box center [575, 14] width 7 height 7
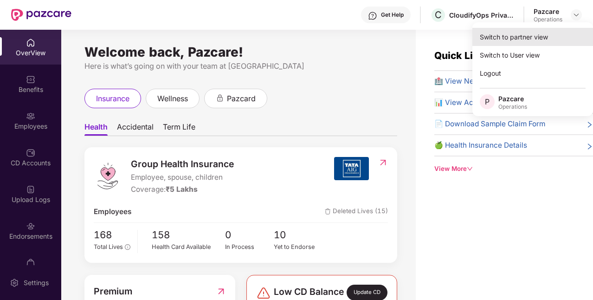
click at [508, 40] on div "Switch to partner view" at bounding box center [532, 37] width 121 height 18
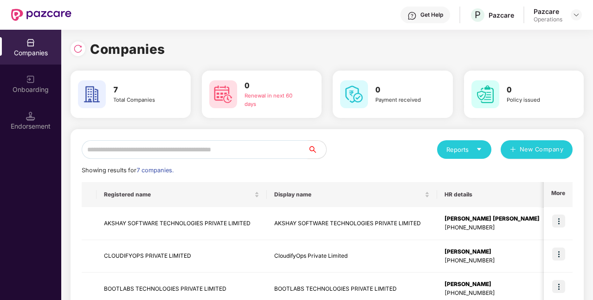
click at [172, 152] on input "text" at bounding box center [195, 149] width 226 height 19
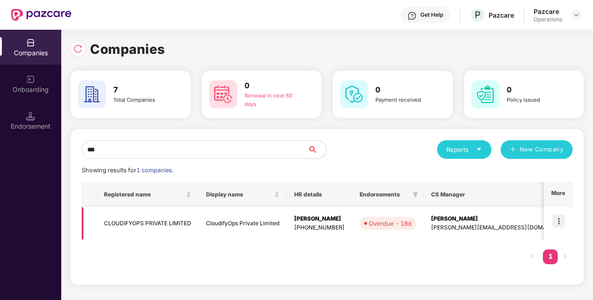
type input "***"
click at [146, 226] on td "CLOUDIFYOPS PRIVATE LIMITED" at bounding box center [147, 223] width 102 height 33
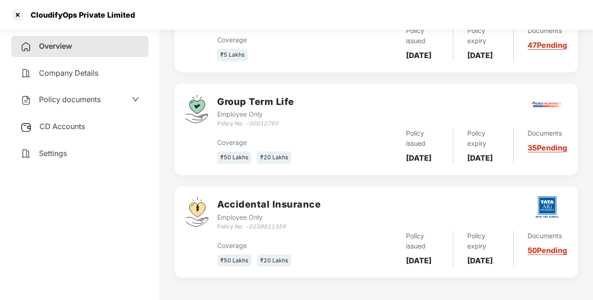
scroll to position [239, 0]
click at [89, 126] on div "CD Accounts" at bounding box center [79, 126] width 137 height 21
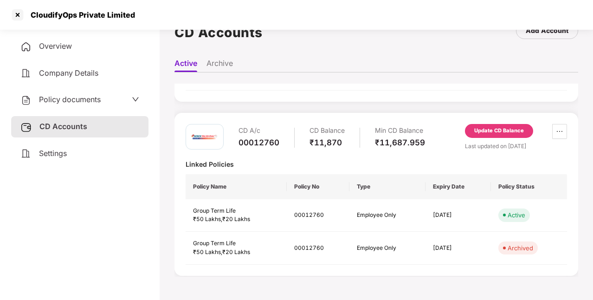
scroll to position [243, 0]
click at [132, 102] on icon "down" at bounding box center [135, 99] width 7 height 7
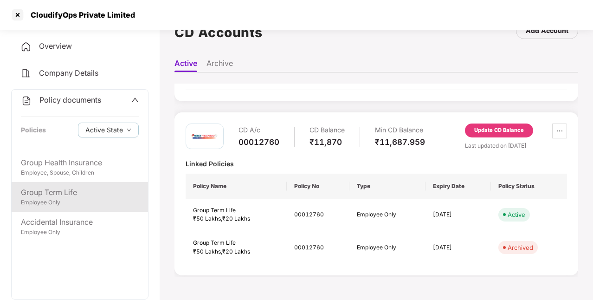
click at [76, 201] on div "Employee Only" at bounding box center [80, 202] width 118 height 9
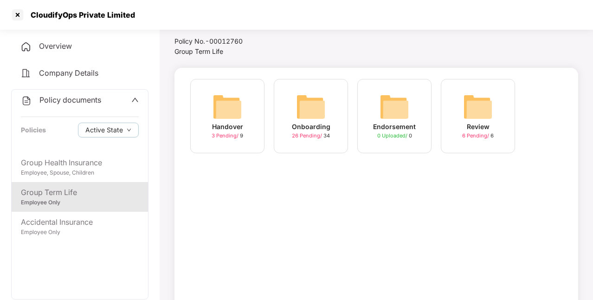
click at [314, 129] on div "Onboarding" at bounding box center [311, 126] width 38 height 10
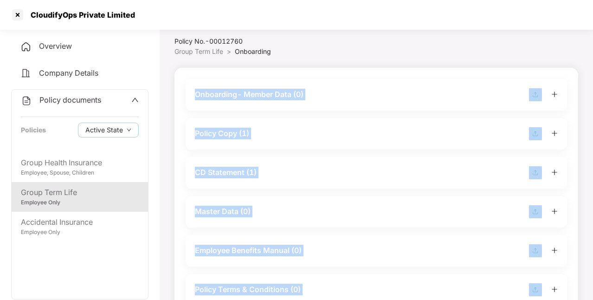
click at [314, 129] on div "Policy Copy (1)" at bounding box center [376, 133] width 363 height 13
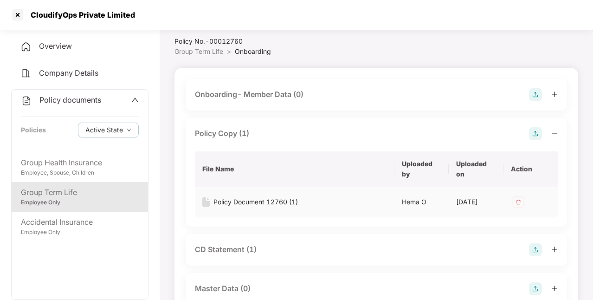
click at [266, 203] on div "Policy Document 12760 (1)" at bounding box center [255, 202] width 84 height 10
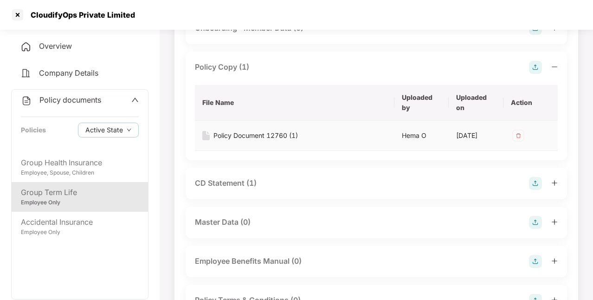
scroll to position [92, 0]
click at [245, 188] on div "CD Statement (1)" at bounding box center [226, 183] width 62 height 12
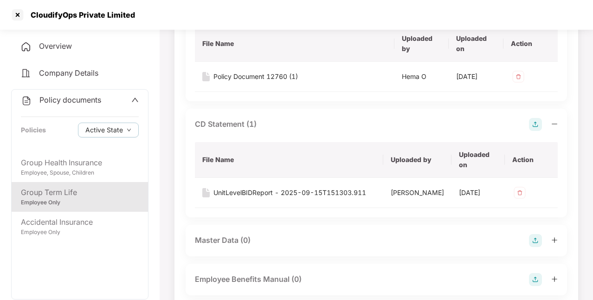
scroll to position [151, 0]
click at [254, 197] on div "UnitLevelBIDReport - 2025-09-15T151303.911" at bounding box center [289, 192] width 153 height 10
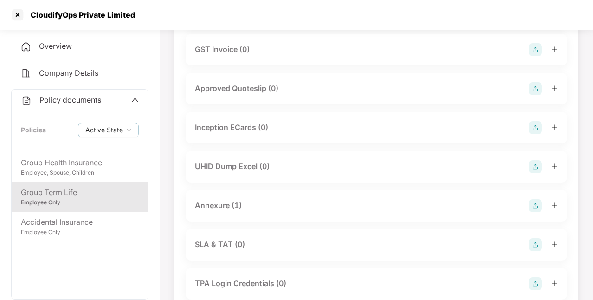
scroll to position [498, 0]
click at [227, 221] on div "Annexure (1)" at bounding box center [375, 205] width 381 height 32
click at [228, 211] on div "Annexure (1)" at bounding box center [218, 205] width 47 height 12
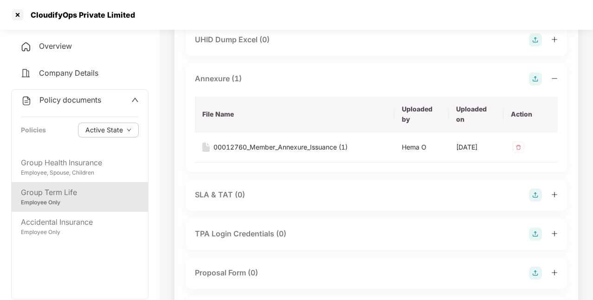
scroll to position [627, 0]
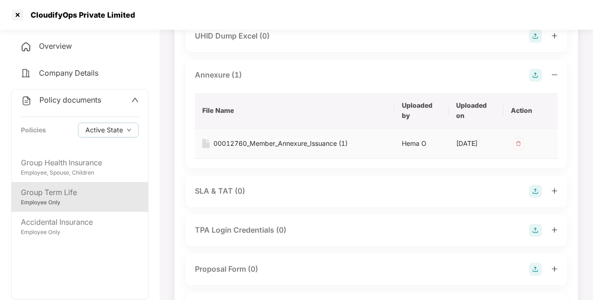
click at [275, 148] on div "00012760_Member_Annexure_Issuance (1)" at bounding box center [280, 143] width 134 height 10
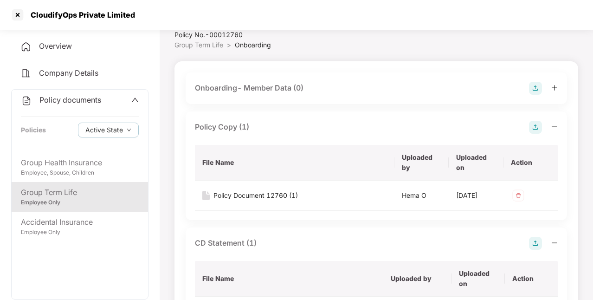
scroll to position [0, 0]
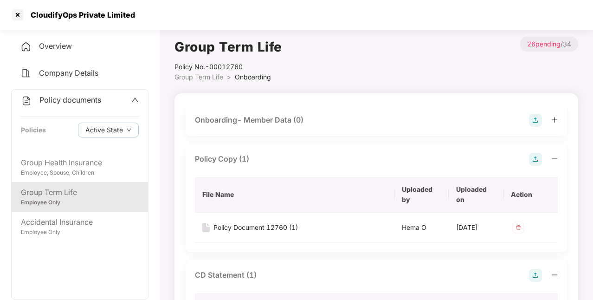
click at [129, 101] on div "Policy documents" at bounding box center [80, 100] width 118 height 12
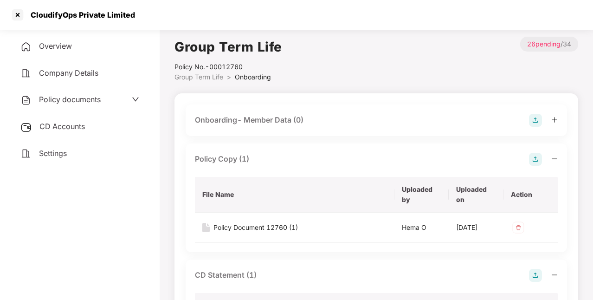
click at [99, 130] on div "CD Accounts" at bounding box center [79, 126] width 137 height 21
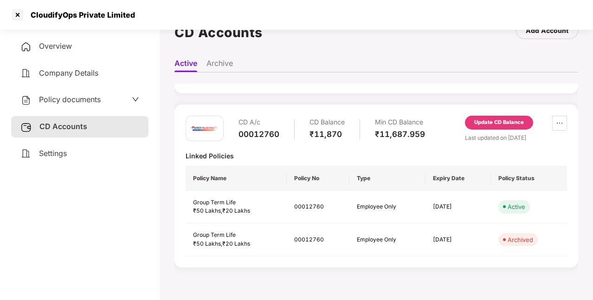
scroll to position [25, 0]
drag, startPoint x: 239, startPoint y: 132, endPoint x: 282, endPoint y: 136, distance: 42.9
click at [282, 136] on div "CD A/c 00012760 CD Balance ₹11,870 Min CD Balance ₹11,687.959" at bounding box center [331, 129] width 186 height 26
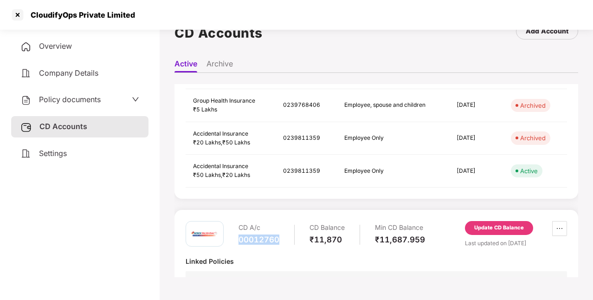
scroll to position [143, 0]
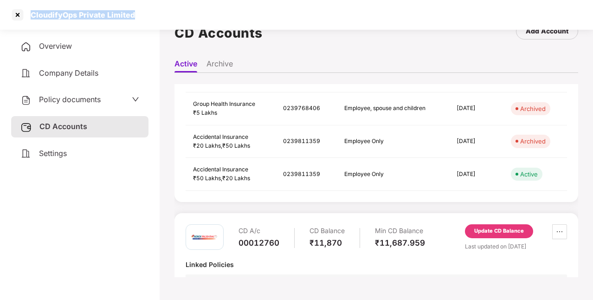
drag, startPoint x: 31, startPoint y: 14, endPoint x: 140, endPoint y: 14, distance: 109.4
click at [140, 14] on div "CloudifyOps Private Limited" at bounding box center [296, 15] width 593 height 30
copy div "CloudifyOps Private Limited"
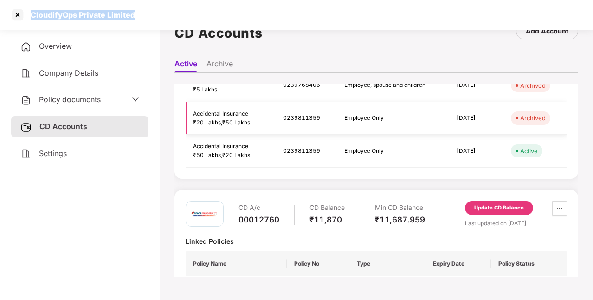
scroll to position [172, 0]
